Goal: Transaction & Acquisition: Purchase product/service

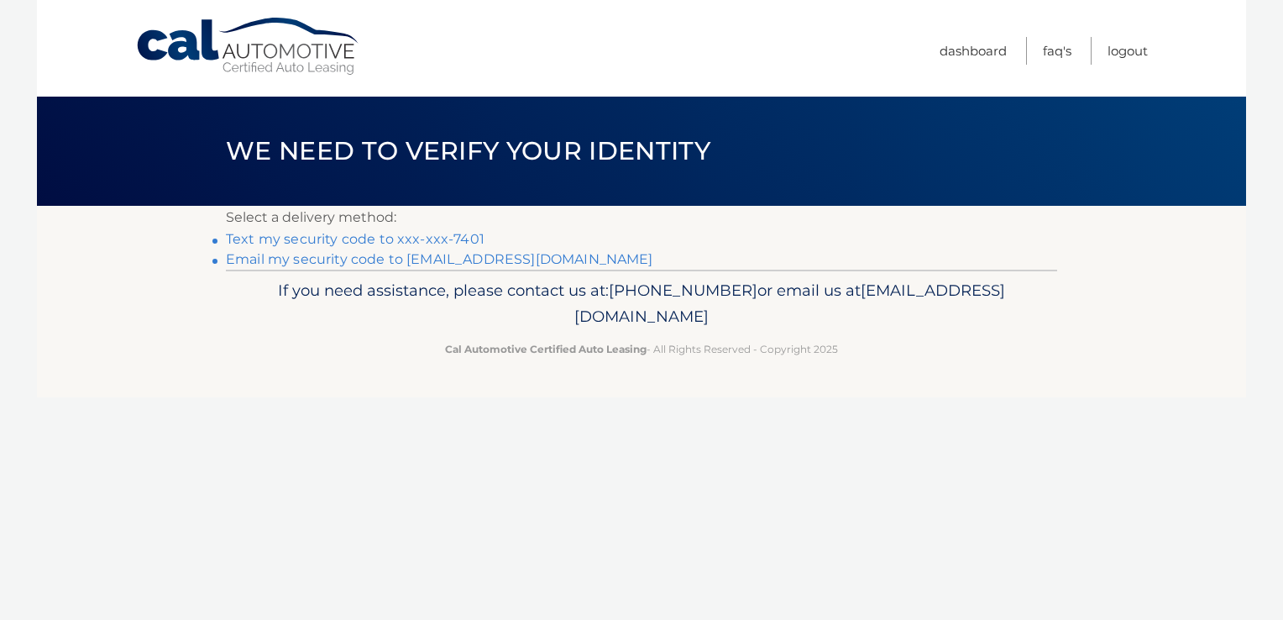
click at [400, 242] on link "Text my security code to xxx-xxx-7401" at bounding box center [355, 239] width 259 height 16
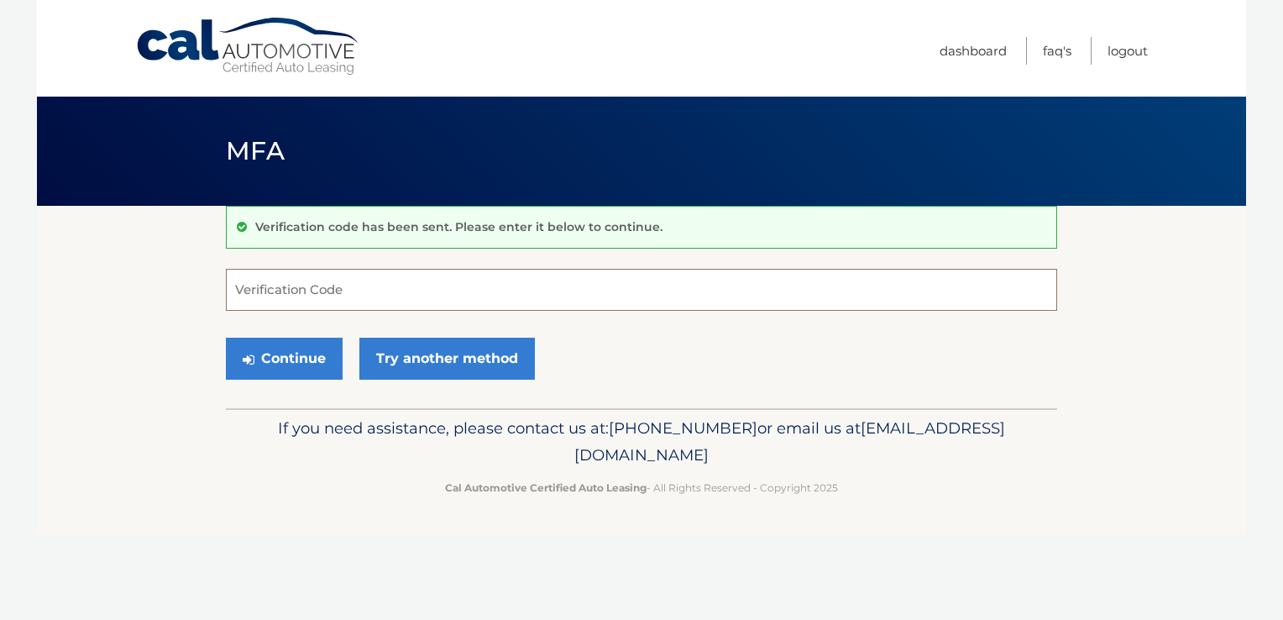
click at [324, 293] on input "Verification Code" at bounding box center [641, 290] width 831 height 42
type input "701215"
click at [285, 359] on button "Continue" at bounding box center [284, 358] width 117 height 42
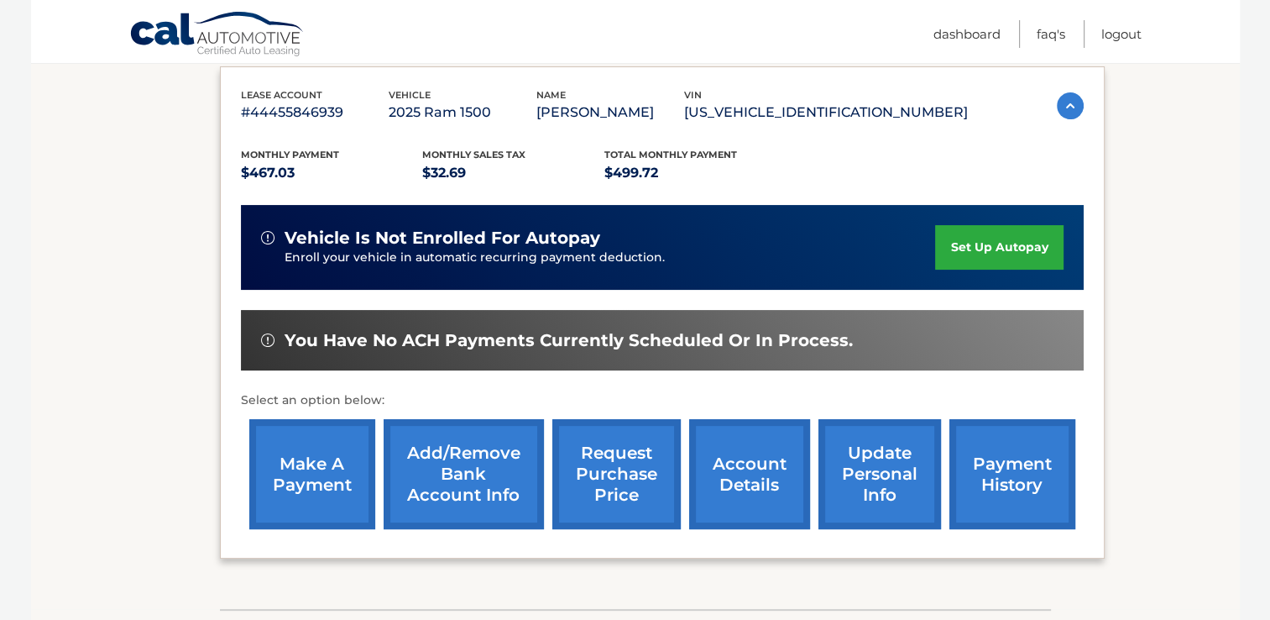
scroll to position [282, 0]
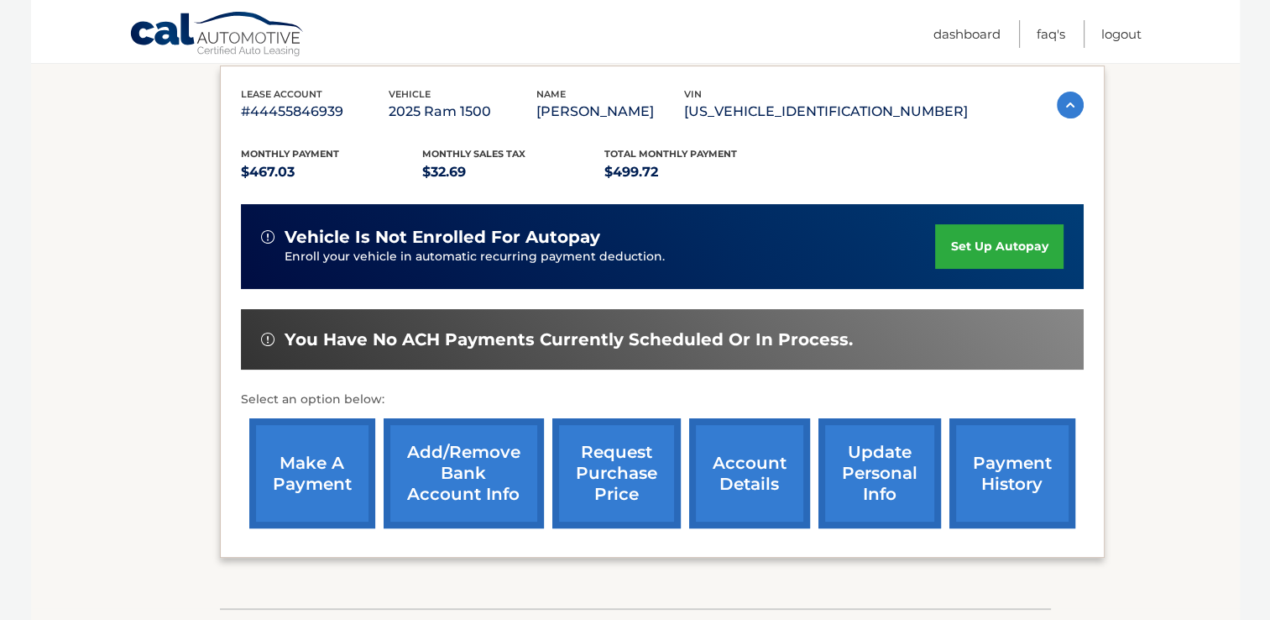
click at [306, 465] on link "make a payment" at bounding box center [312, 473] width 126 height 110
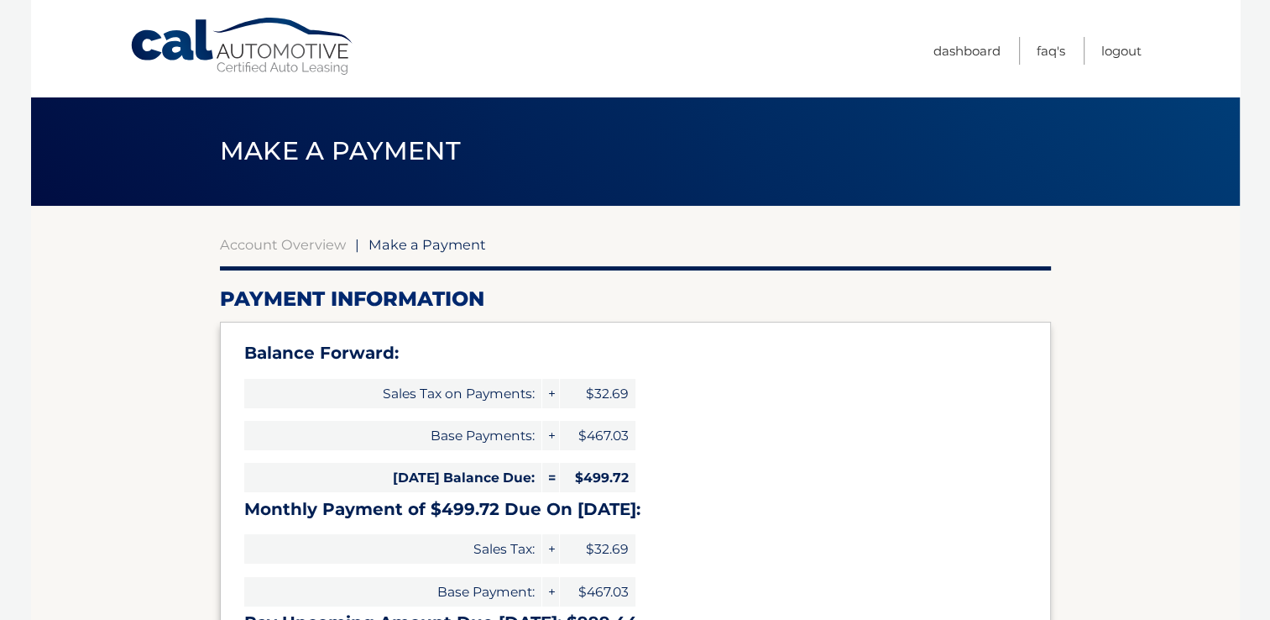
select select "NzY4OGE3NDctMjFjOC00ZDhhLWFkNmEtOGZlMjUxOTBlYzQ4"
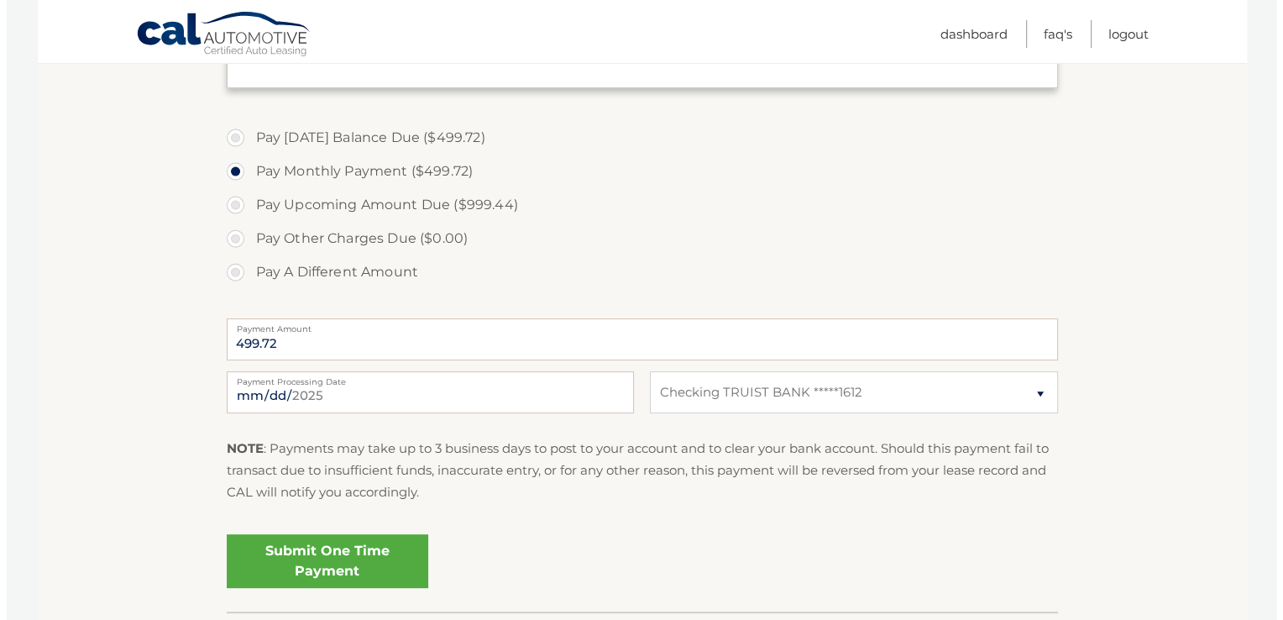
scroll to position [610, 0]
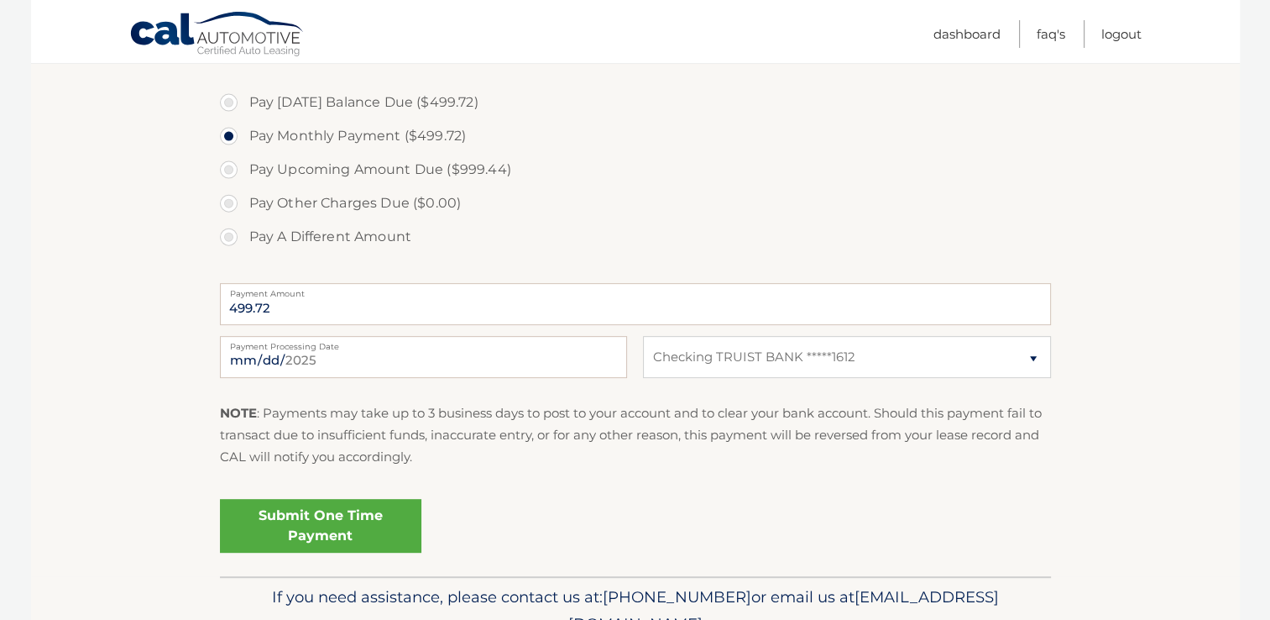
click at [300, 524] on link "Submit One Time Payment" at bounding box center [320, 526] width 201 height 54
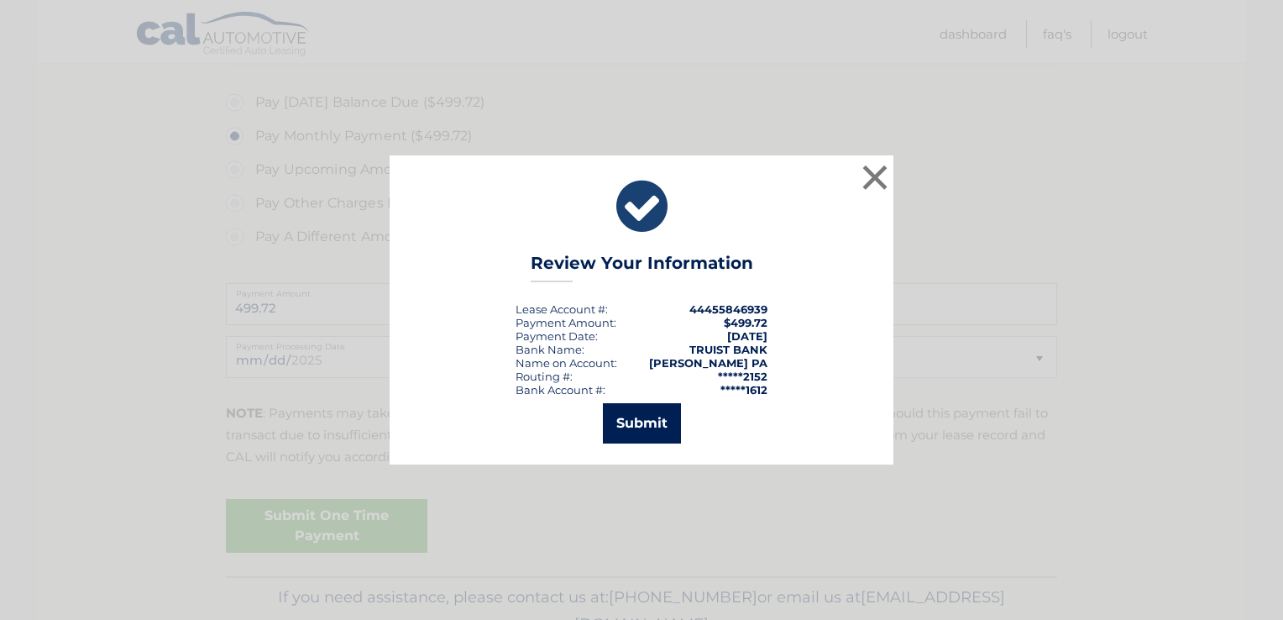
click at [640, 421] on button "Submit" at bounding box center [642, 423] width 78 height 40
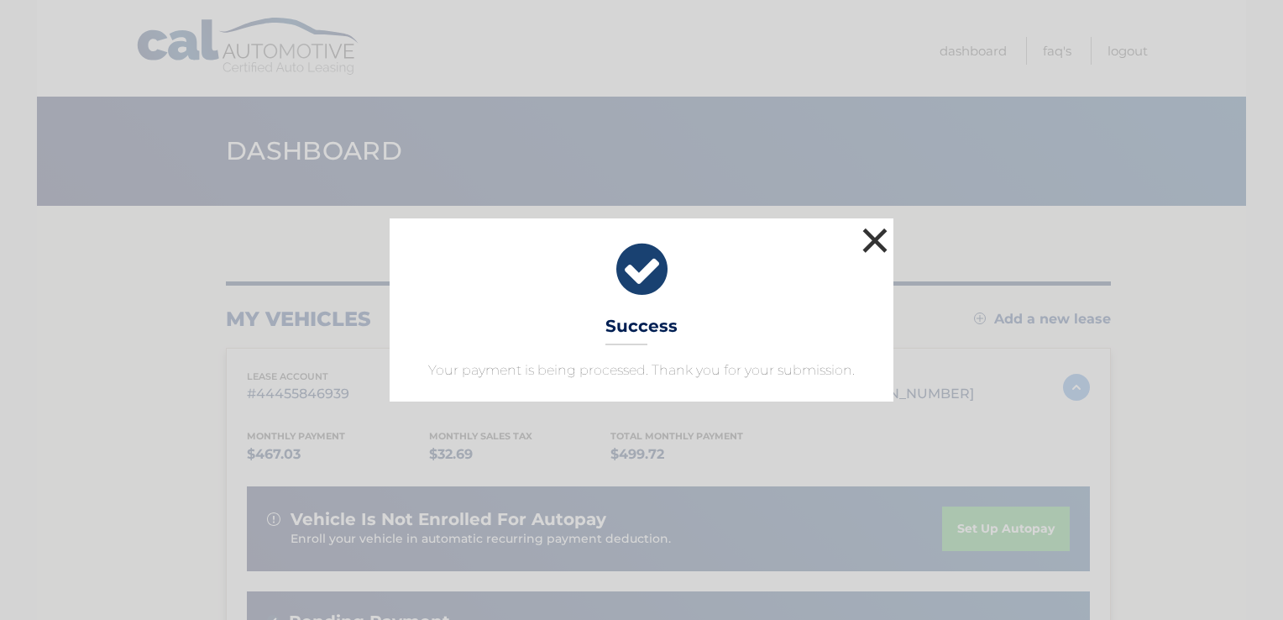
click at [876, 238] on button "×" at bounding box center [875, 240] width 34 height 34
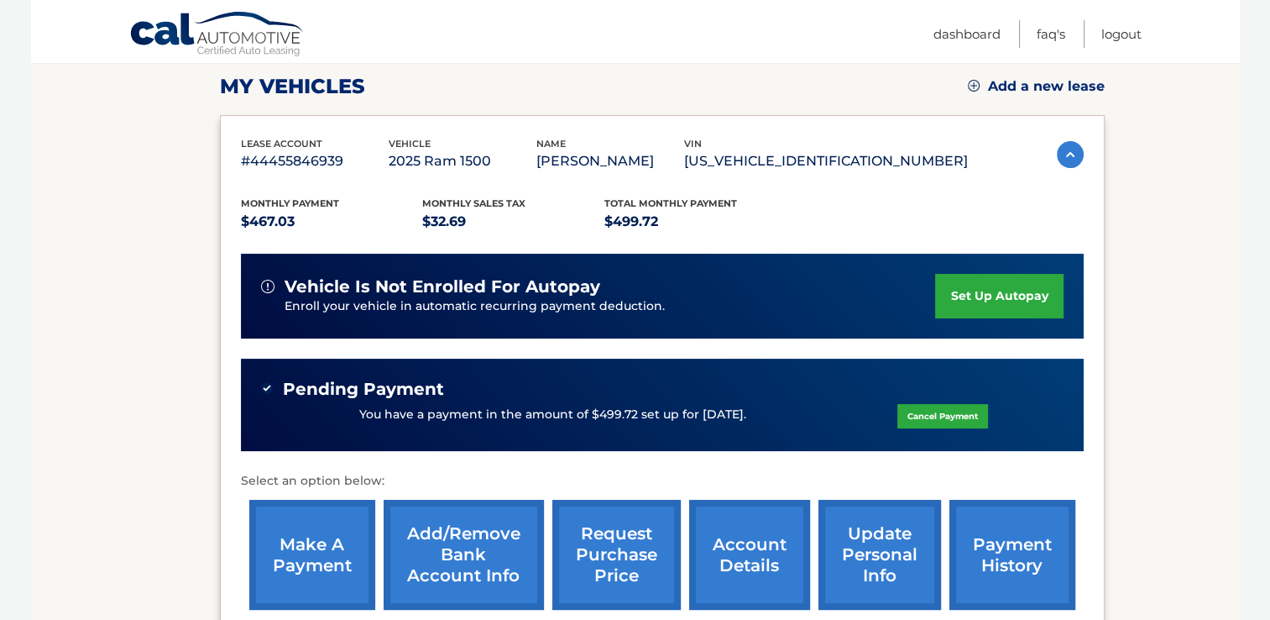
scroll to position [26, 0]
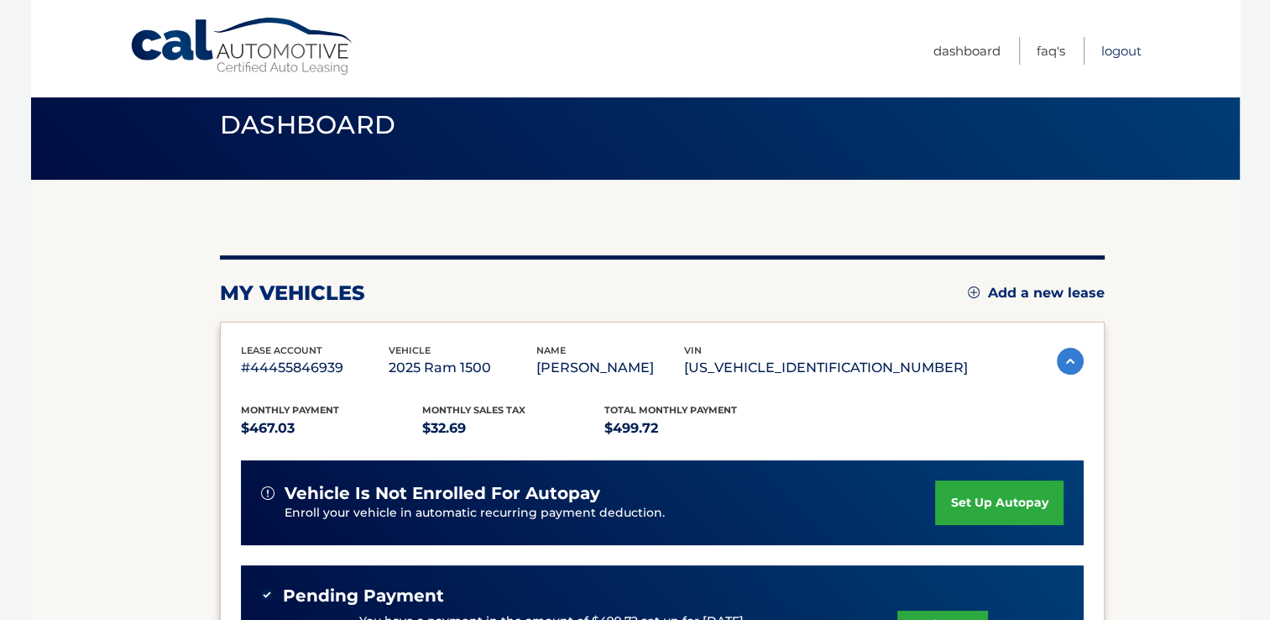
click at [1109, 47] on link "Logout" at bounding box center [1121, 51] width 40 height 28
